Goal: Complete application form

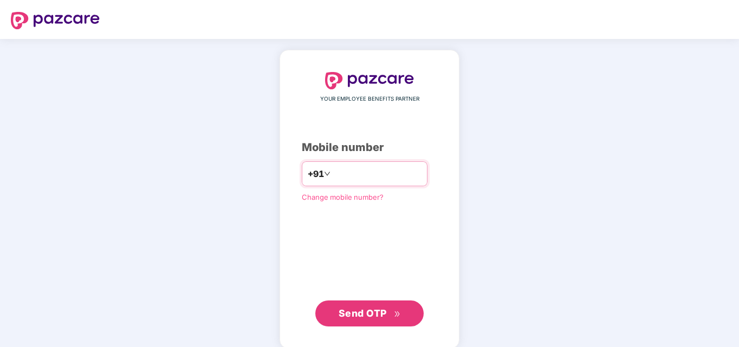
type input "**********"
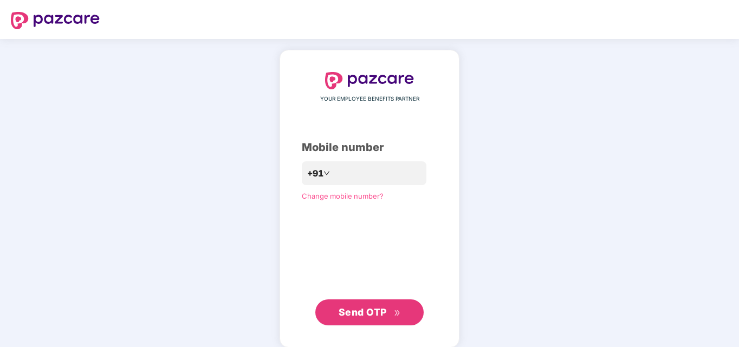
click at [390, 315] on span "Send OTP" at bounding box center [370, 312] width 62 height 15
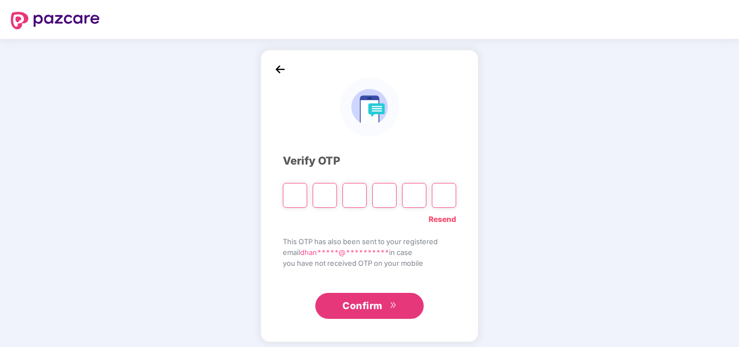
type input "*"
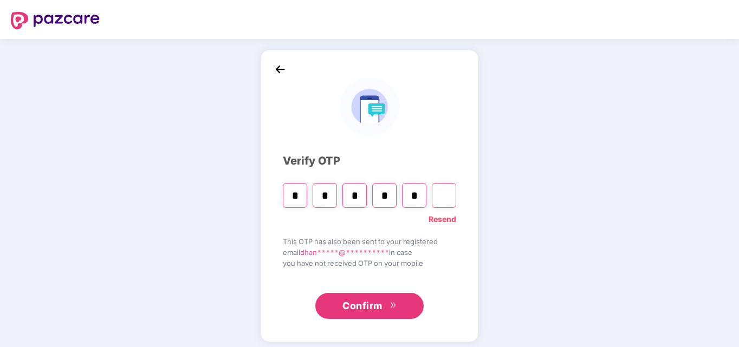
type input "*"
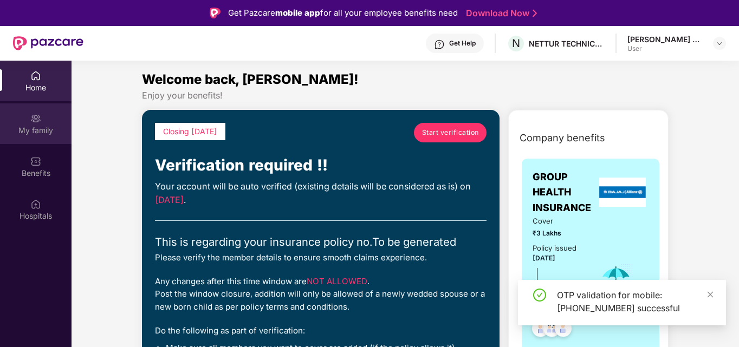
click at [38, 130] on div "My family" at bounding box center [36, 130] width 72 height 11
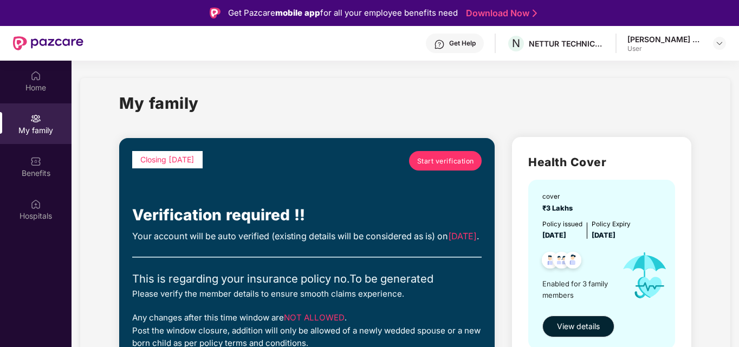
click at [446, 159] on span "Start verification" at bounding box center [445, 161] width 57 height 10
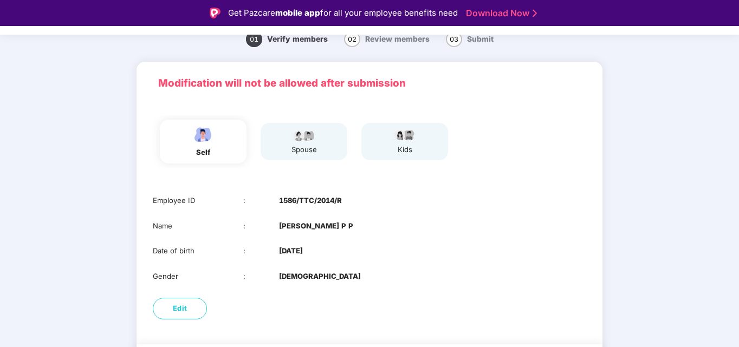
scroll to position [81, 0]
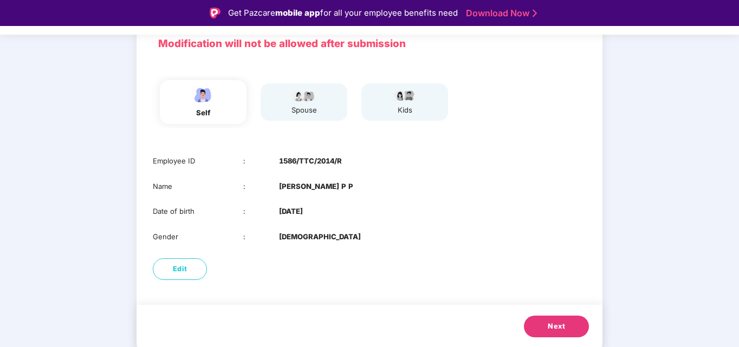
click at [561, 330] on span "Next" at bounding box center [556, 326] width 17 height 11
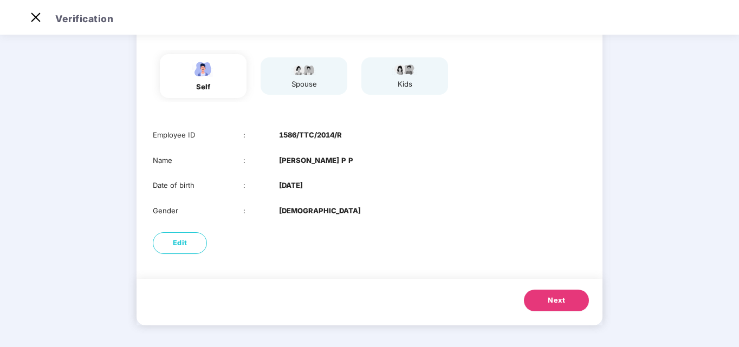
scroll to position [56, 0]
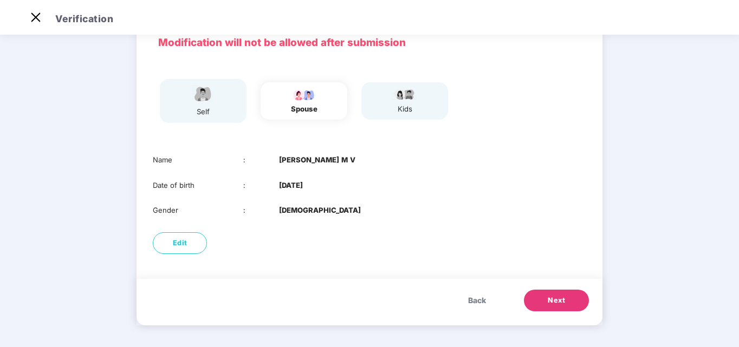
click at [570, 306] on button "Next" at bounding box center [556, 301] width 65 height 22
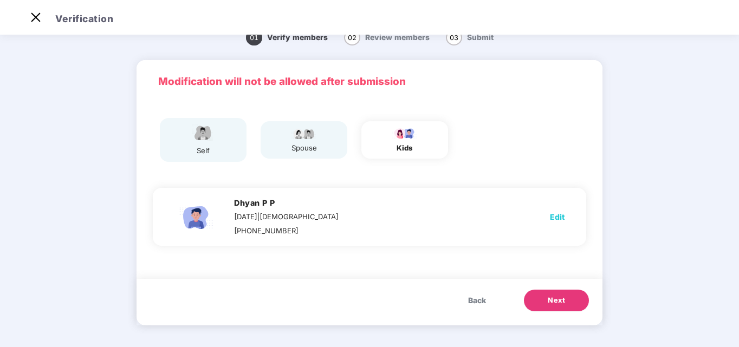
scroll to position [17, 0]
click at [567, 305] on button "Next" at bounding box center [556, 301] width 65 height 22
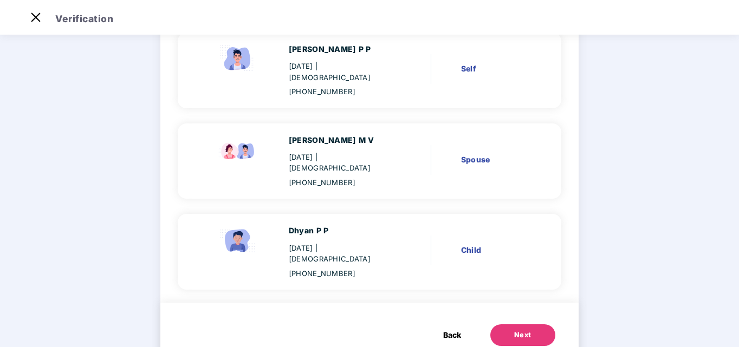
scroll to position [112, 0]
click at [534, 324] on button "Next" at bounding box center [523, 335] width 65 height 22
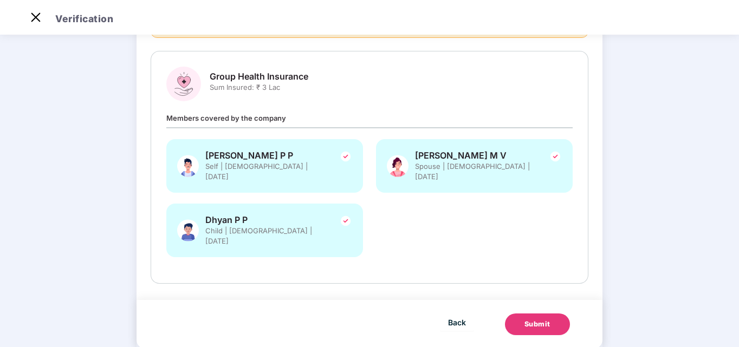
scroll to position [0, 0]
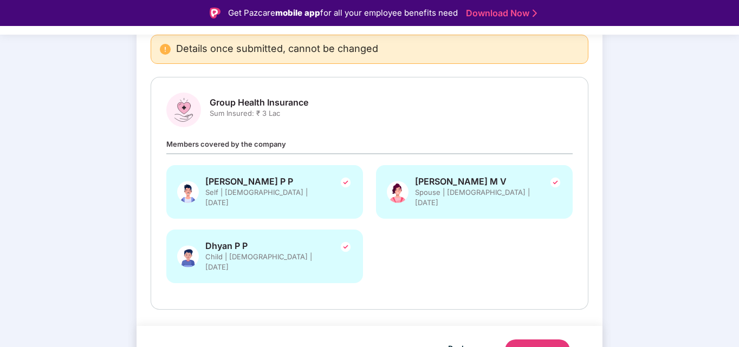
click at [557, 340] on button "Submit" at bounding box center [537, 351] width 65 height 22
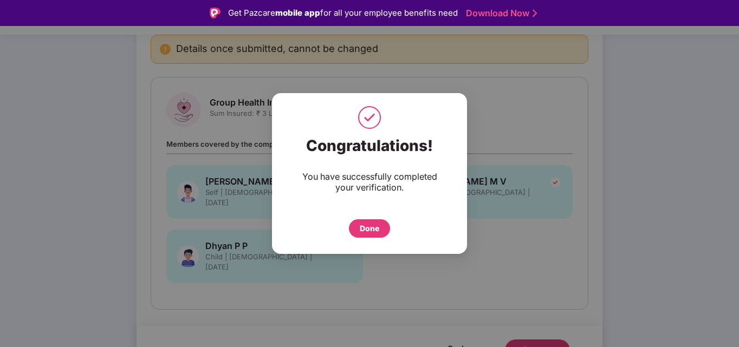
click at [378, 231] on div "Done" at bounding box center [370, 229] width 20 height 12
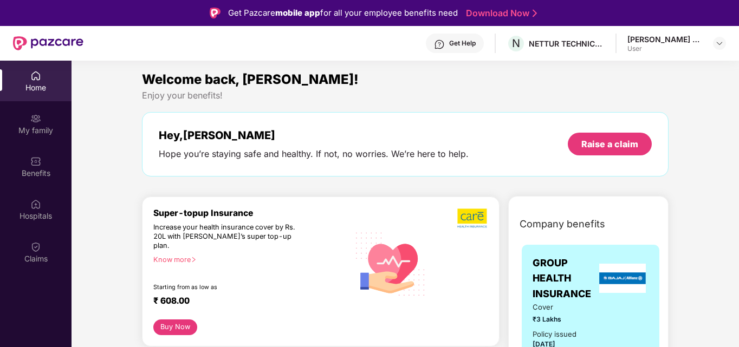
click at [530, 12] on link "Download Now" at bounding box center [500, 13] width 68 height 11
